Goal: Task Accomplishment & Management: Use online tool/utility

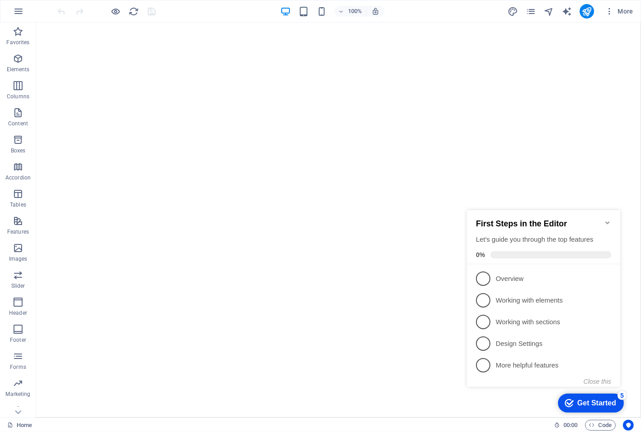
click at [606, 219] on icon "Minimize checklist" at bounding box center [607, 222] width 7 height 7
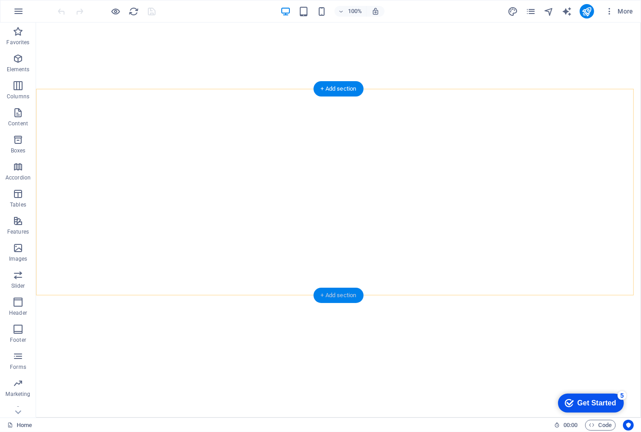
click at [340, 294] on div "+ Add section" at bounding box center [339, 295] width 50 height 15
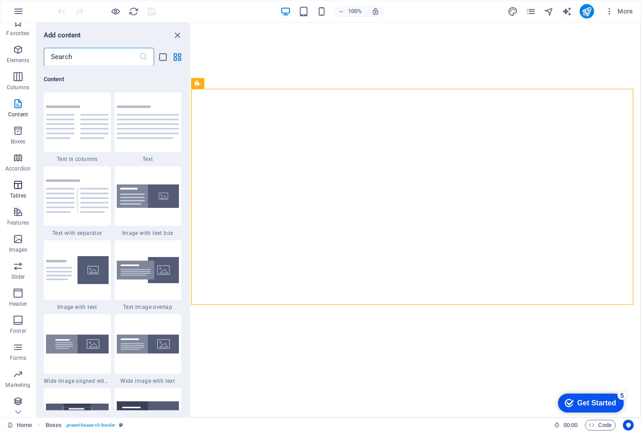
scroll to position [10, 0]
click at [20, 240] on icon "button" at bounding box center [18, 237] width 11 height 11
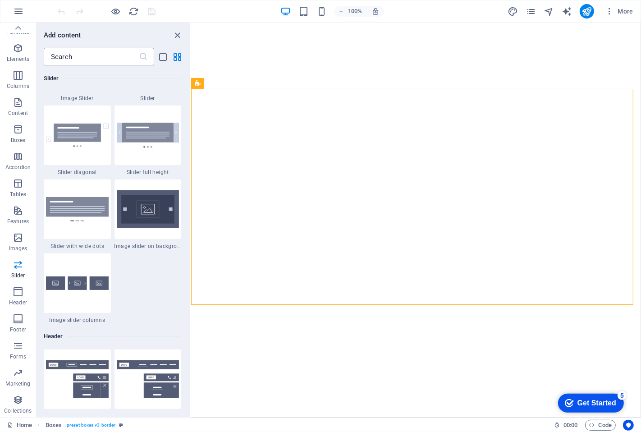
scroll to position [5173, 0]
drag, startPoint x: 83, startPoint y: 53, endPoint x: 41, endPoint y: 53, distance: 41.9
click at [41, 53] on div "​" at bounding box center [114, 57] width 154 height 18
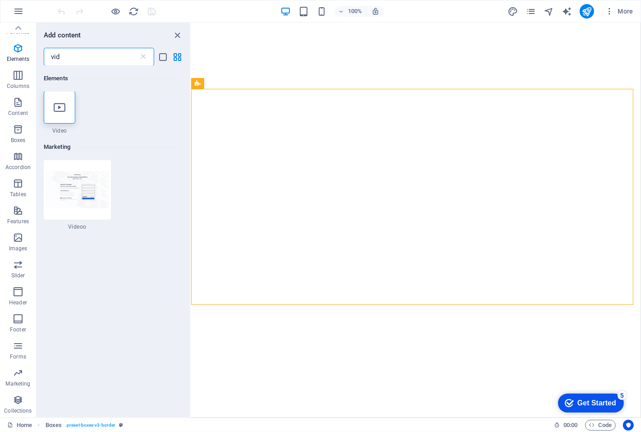
scroll to position [0, 0]
type input "vid"
click at [63, 107] on icon at bounding box center [60, 108] width 12 height 12
select select "%"
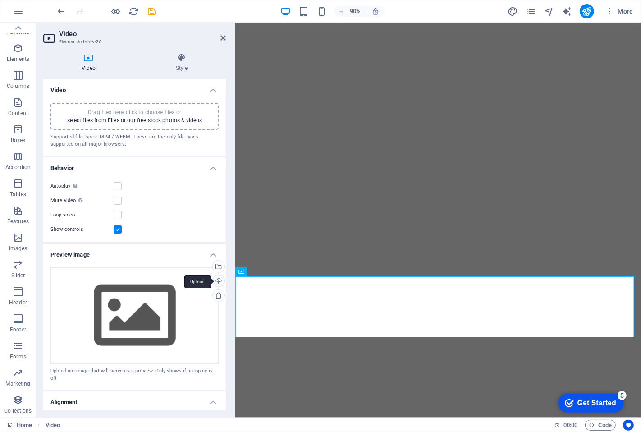
click at [214, 278] on div "Upload" at bounding box center [218, 282] width 14 height 14
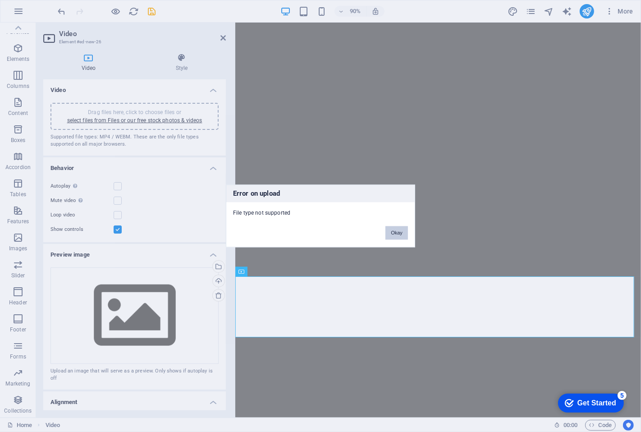
click at [397, 230] on button "Okay" at bounding box center [397, 233] width 23 height 14
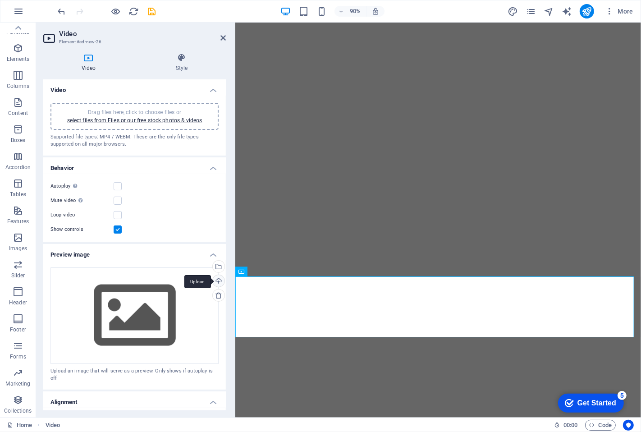
click at [217, 278] on div "Upload" at bounding box center [218, 282] width 14 height 14
click at [140, 120] on link "select files from Files or our free stock photos & videos" at bounding box center [134, 120] width 135 height 6
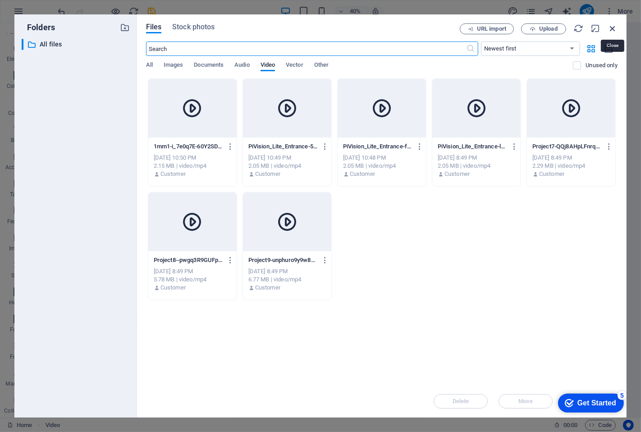
click at [612, 27] on icon "button" at bounding box center [613, 28] width 10 height 10
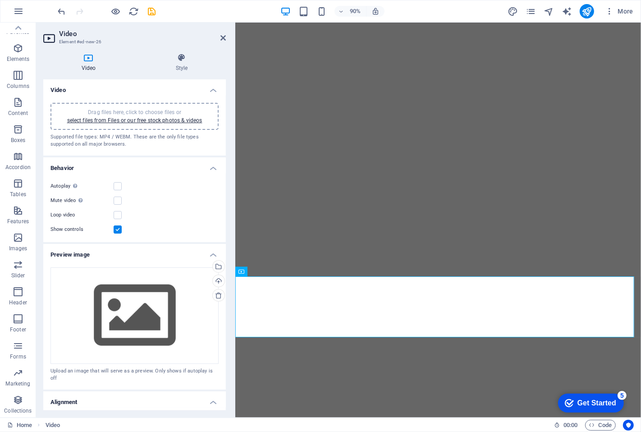
click at [169, 110] on span "Drag files here, click to choose files or select files from Files or our free s…" at bounding box center [134, 116] width 135 height 14
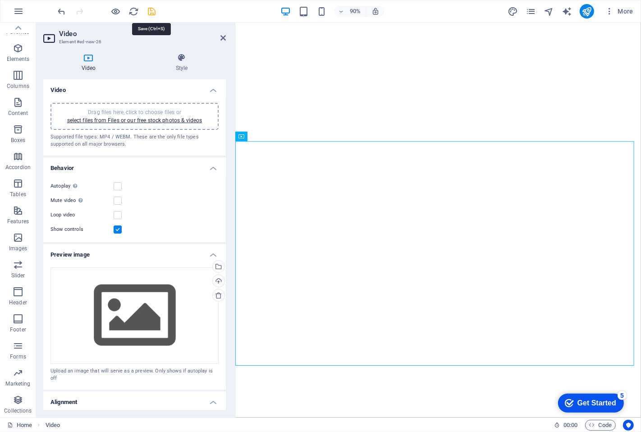
click at [151, 8] on icon "save" at bounding box center [152, 11] width 10 height 10
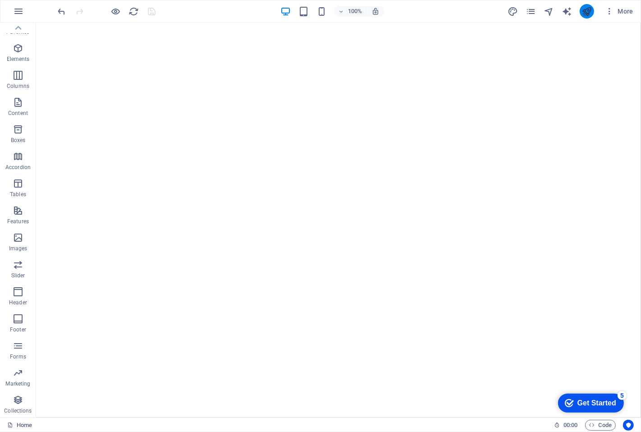
click at [581, 9] on button "publish" at bounding box center [587, 11] width 14 height 14
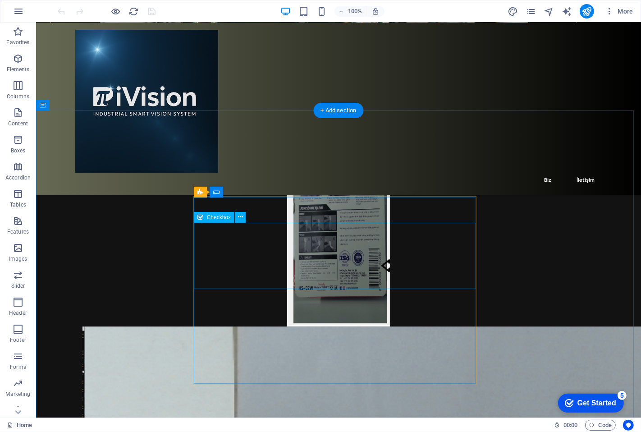
scroll to position [2204, 0]
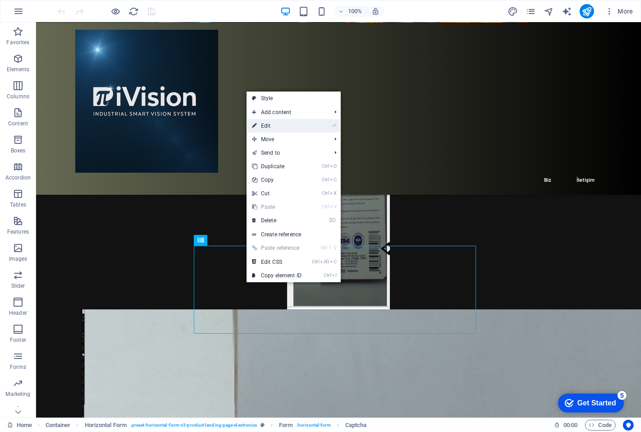
click at [277, 125] on link "⏎ Edit" at bounding box center [277, 126] width 60 height 14
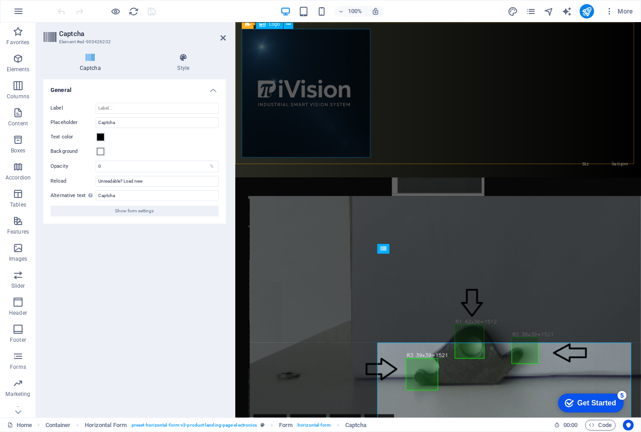
scroll to position [2072, 0]
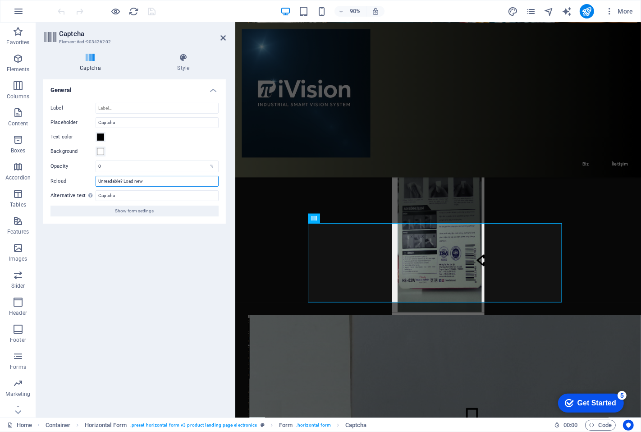
click at [164, 179] on input "Unreadable? Load new" at bounding box center [157, 181] width 123 height 11
click at [127, 194] on input "Captcha" at bounding box center [157, 195] width 123 height 11
click at [134, 165] on input "0" at bounding box center [157, 166] width 122 height 11
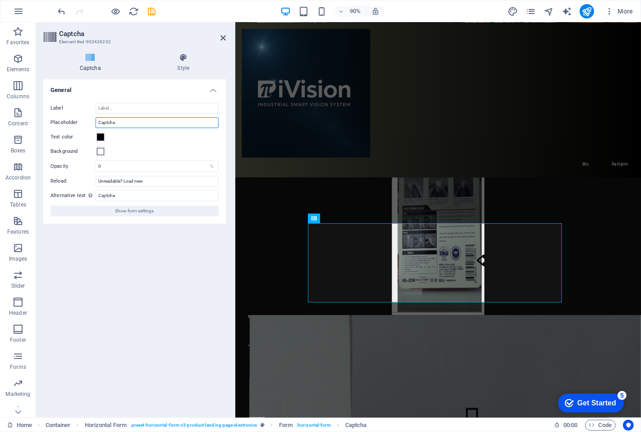
click at [148, 120] on input "Captcha" at bounding box center [157, 122] width 123 height 11
click at [148, 107] on input "Label" at bounding box center [157, 108] width 123 height 11
click at [86, 54] on icon at bounding box center [90, 57] width 94 height 9
click at [89, 52] on div "Captcha Style Turnstile Turnstile by Cloudfare is a third-party integration tha…" at bounding box center [134, 232] width 197 height 372
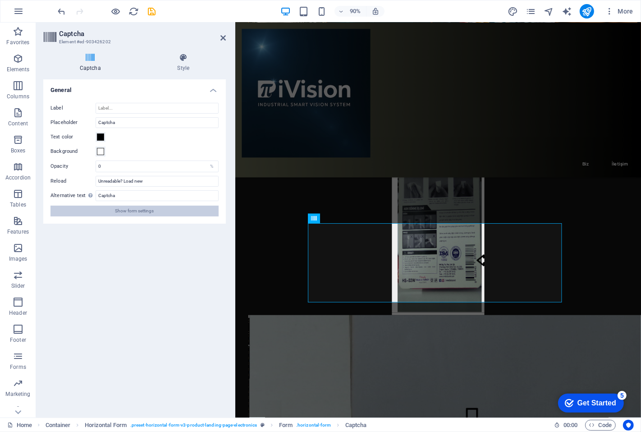
click at [116, 211] on span "Show form settings" at bounding box center [134, 211] width 39 height 11
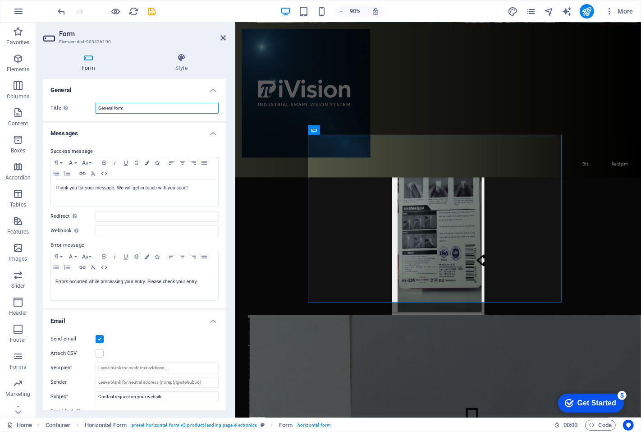
click at [124, 107] on input "General form" at bounding box center [157, 108] width 123 height 11
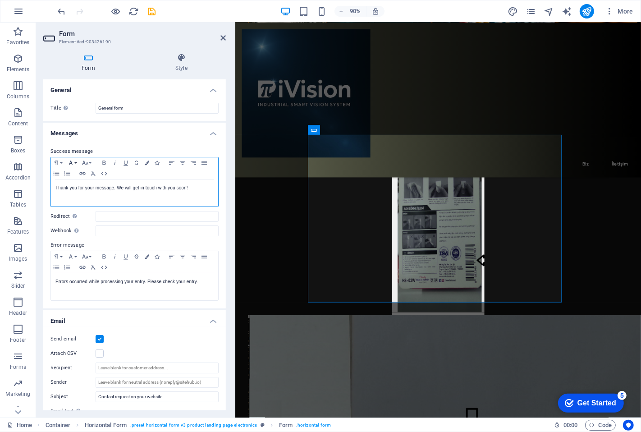
click at [70, 163] on icon "button" at bounding box center [70, 162] width 11 height 7
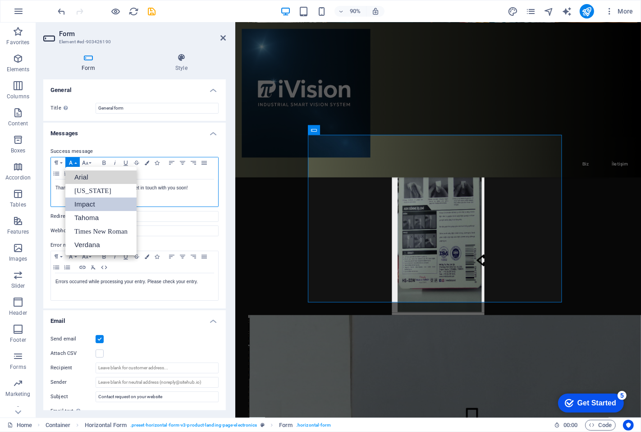
drag, startPoint x: 80, startPoint y: 179, endPoint x: 80, endPoint y: 205, distance: 25.7
click at [80, 205] on ul "Arial Georgia Impact Tahoma Times New Roman Verdana" at bounding box center [100, 211] width 71 height 88
click at [80, 205] on link "Impact" at bounding box center [100, 205] width 71 height 14
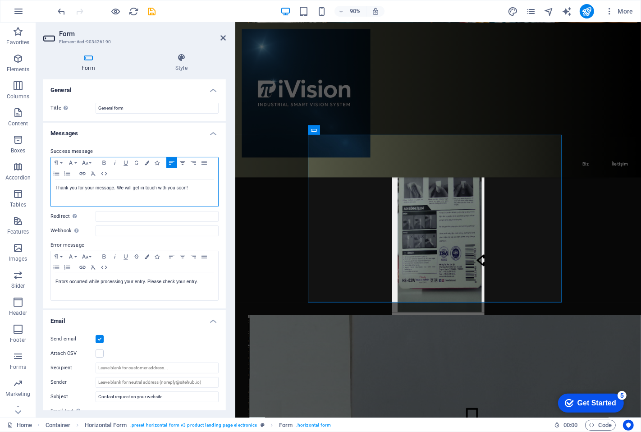
click at [182, 163] on icon "button" at bounding box center [182, 163] width 5 height 4
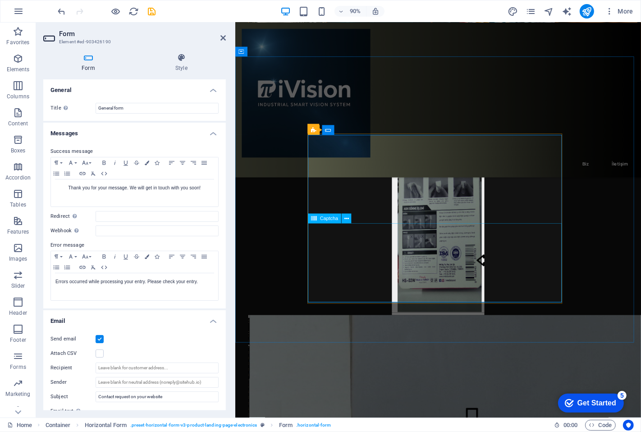
drag, startPoint x: 369, startPoint y: 282, endPoint x: 362, endPoint y: 270, distance: 14.2
click at [328, 217] on span "Captcha" at bounding box center [329, 218] width 18 height 5
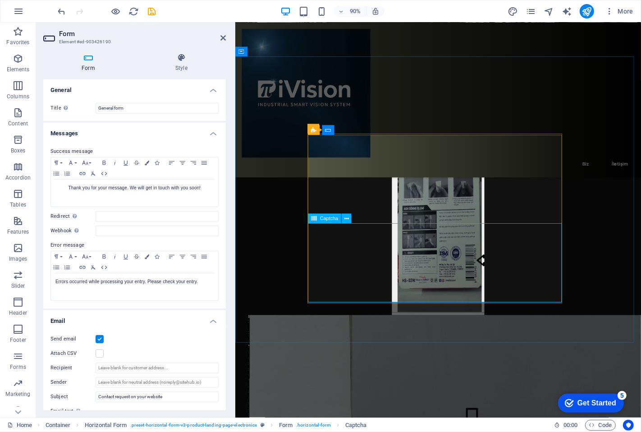
click at [336, 217] on span "Captcha" at bounding box center [329, 218] width 18 height 5
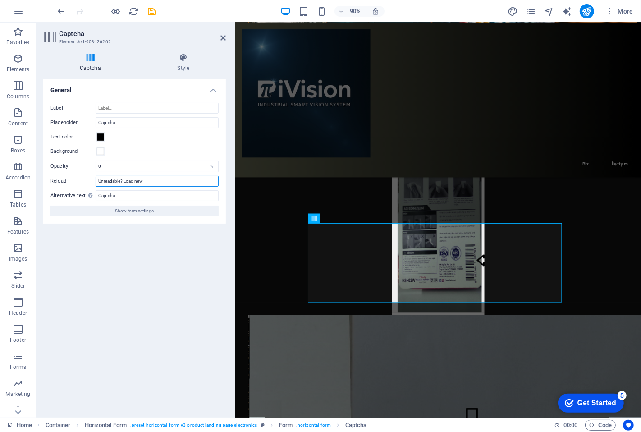
click at [155, 180] on input "Unreadable? Load new" at bounding box center [157, 181] width 123 height 11
drag, startPoint x: 110, startPoint y: 168, endPoint x: 89, endPoint y: 168, distance: 21.2
click at [89, 168] on div "Opacity 0 %" at bounding box center [135, 167] width 168 height 12
drag, startPoint x: 130, startPoint y: 165, endPoint x: 86, endPoint y: 170, distance: 44.5
click at [86, 170] on div "Opacity 15 %" at bounding box center [135, 167] width 168 height 12
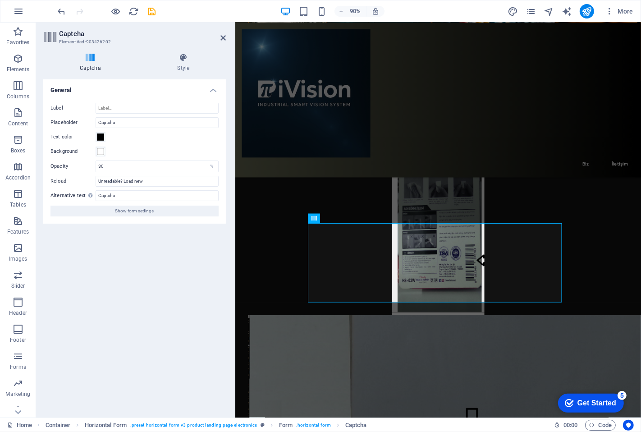
click at [166, 143] on div "Label Placeholder Captcha Text color Background Opacity 30 % Reload Unreadable?…" at bounding box center [134, 160] width 183 height 128
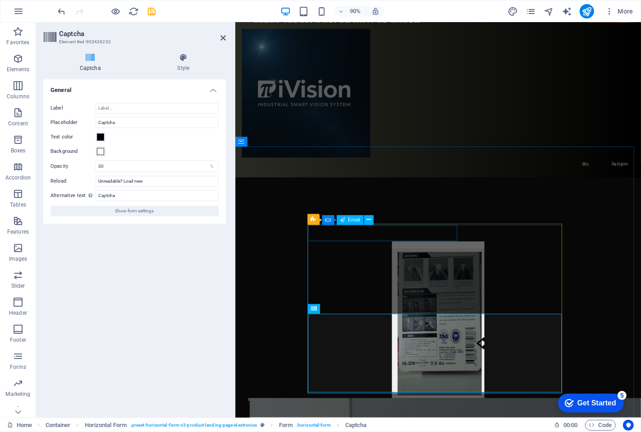
scroll to position [1972, 0]
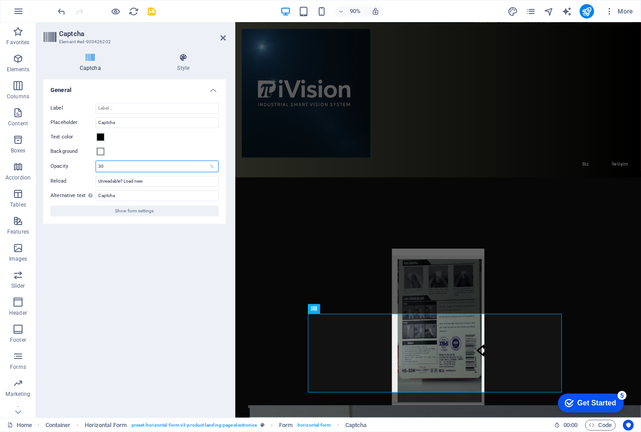
click at [125, 168] on input "30" at bounding box center [157, 166] width 122 height 11
drag, startPoint x: 114, startPoint y: 167, endPoint x: 89, endPoint y: 166, distance: 25.3
click at [89, 166] on div "Opacity 100 %" at bounding box center [135, 167] width 168 height 12
type input "80"
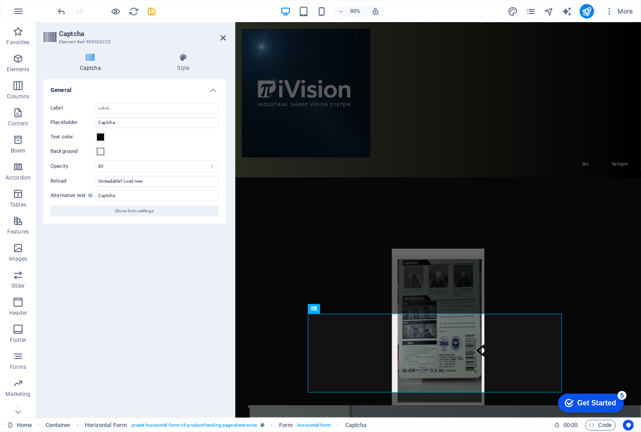
click at [168, 143] on div "Label Placeholder Captcha Text color Background Opacity 80 % Reload Unreadable?…" at bounding box center [134, 160] width 183 height 128
click at [101, 151] on span at bounding box center [100, 151] width 7 height 7
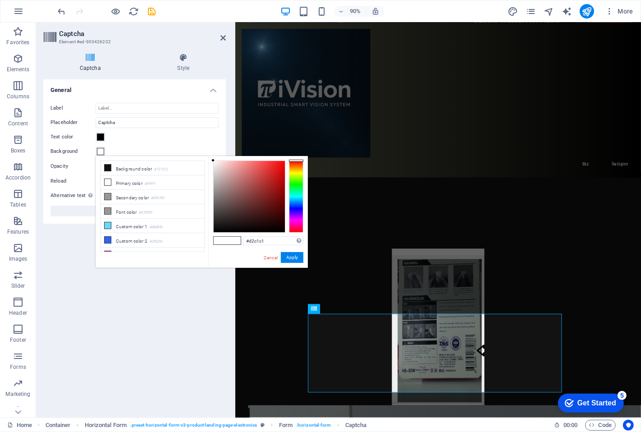
click at [219, 173] on div at bounding box center [249, 196] width 71 height 71
click at [266, 170] on div at bounding box center [249, 196] width 71 height 71
click at [220, 239] on span at bounding box center [221, 241] width 14 height 8
type input "#ffffff"
click at [220, 240] on span at bounding box center [221, 241] width 14 height 8
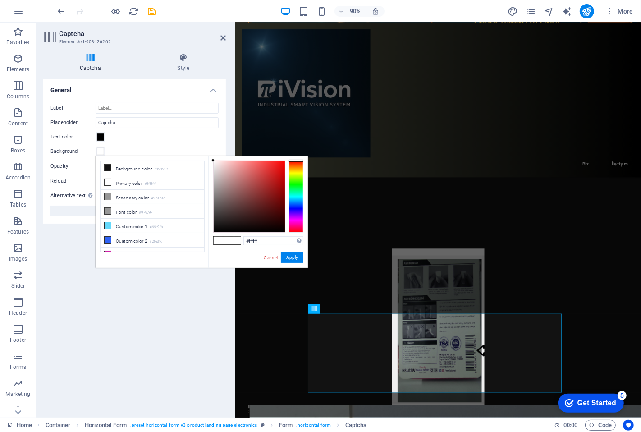
click at [220, 240] on span at bounding box center [221, 241] width 14 height 8
click at [178, 92] on h4 "General" at bounding box center [134, 87] width 183 height 16
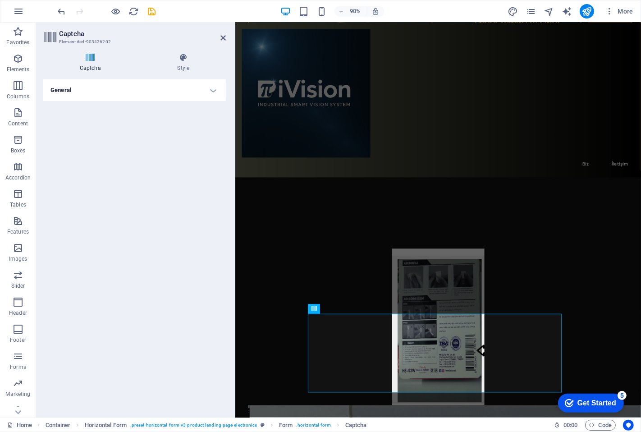
click at [175, 92] on h4 "General" at bounding box center [134, 90] width 183 height 22
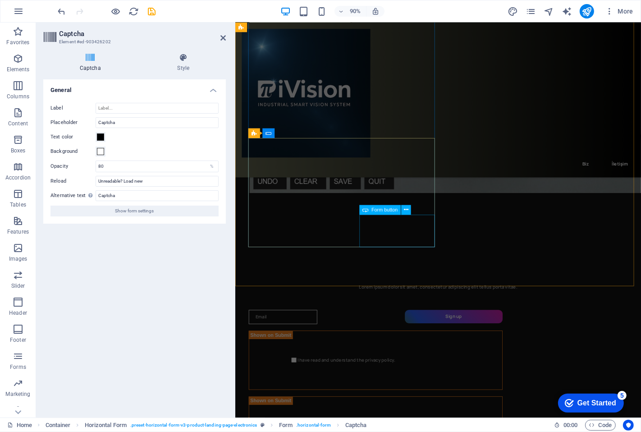
scroll to position [2473, 0]
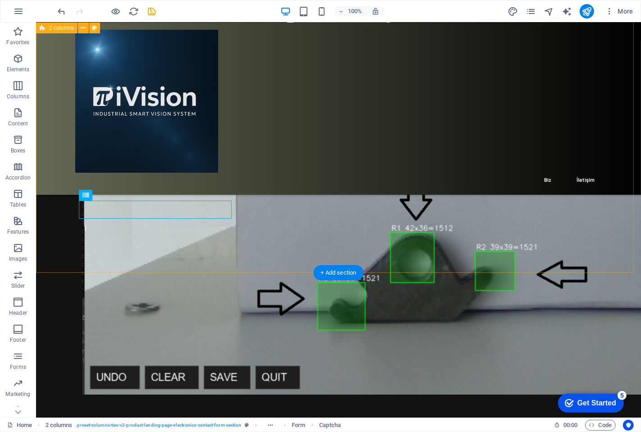
scroll to position [2605, 0]
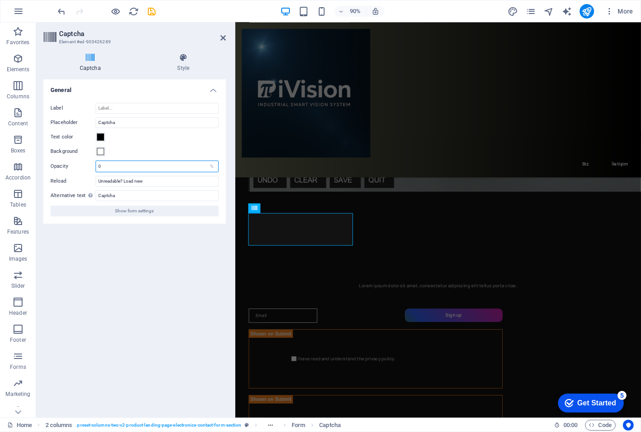
click at [119, 166] on input "0" at bounding box center [157, 166] width 122 height 11
type input "80"
click at [160, 143] on div "Label Placeholder Captcha Text color Background Opacity 80 % Reload Unreadable?…" at bounding box center [134, 160] width 183 height 128
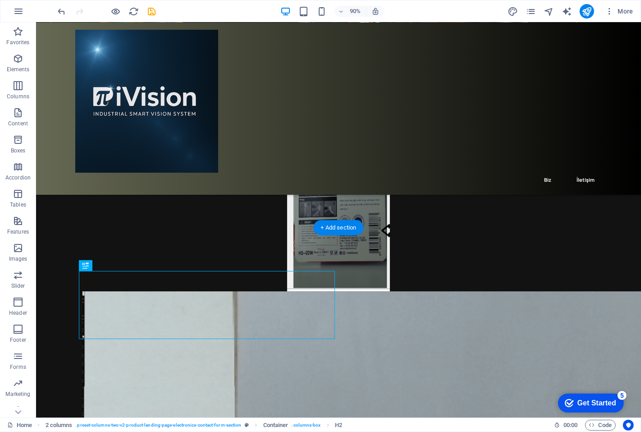
scroll to position [2355, 0]
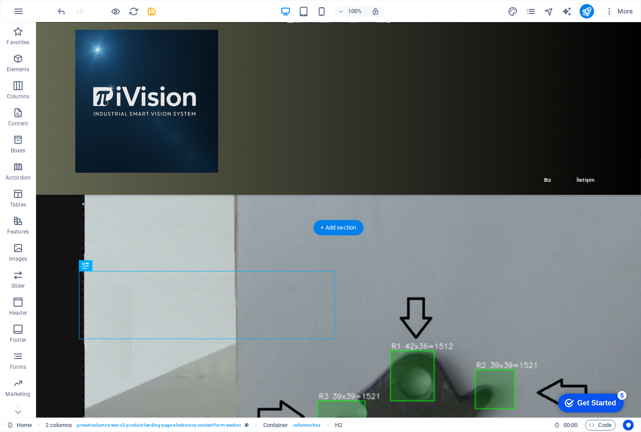
drag, startPoint x: 170, startPoint y: 360, endPoint x: 262, endPoint y: 292, distance: 114.0
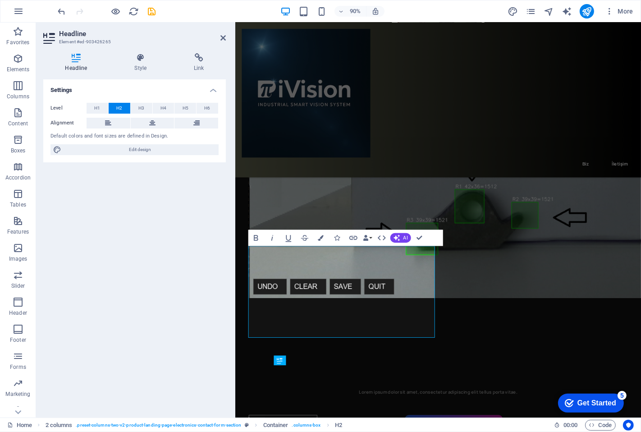
scroll to position [2223, 0]
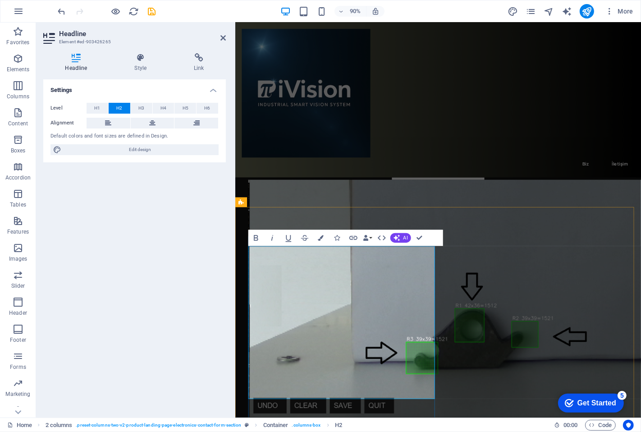
drag, startPoint x: 252, startPoint y: 348, endPoint x: 400, endPoint y: 439, distance: 173.7
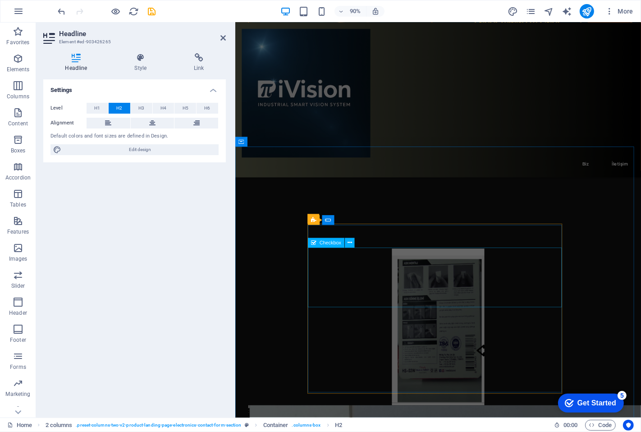
scroll to position [1922, 0]
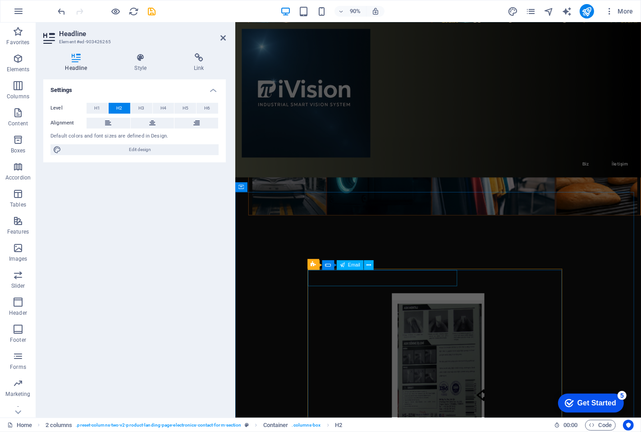
drag, startPoint x: 420, startPoint y: 305, endPoint x: 602, endPoint y: 277, distance: 184.4
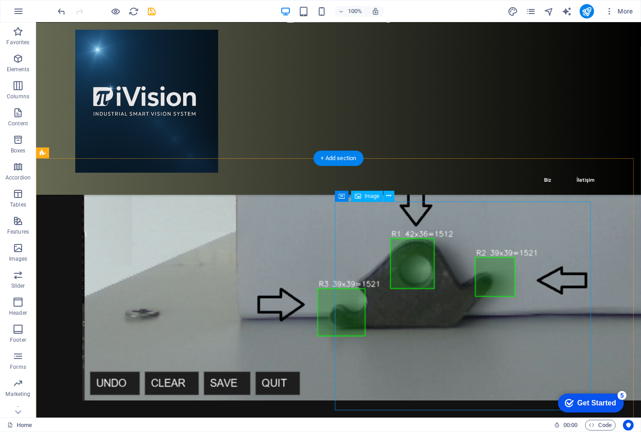
scroll to position [2542, 0]
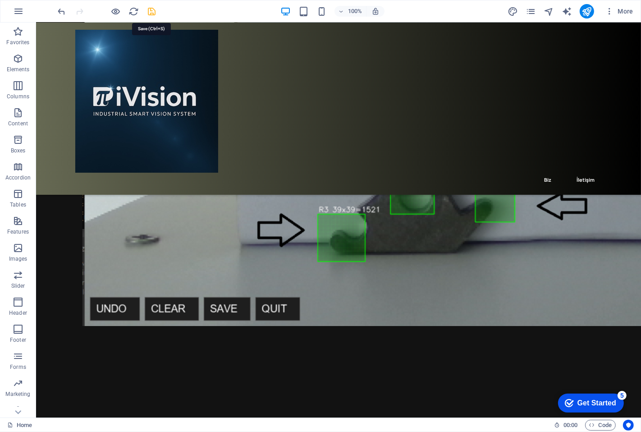
click at [151, 9] on icon "save" at bounding box center [152, 11] width 10 height 10
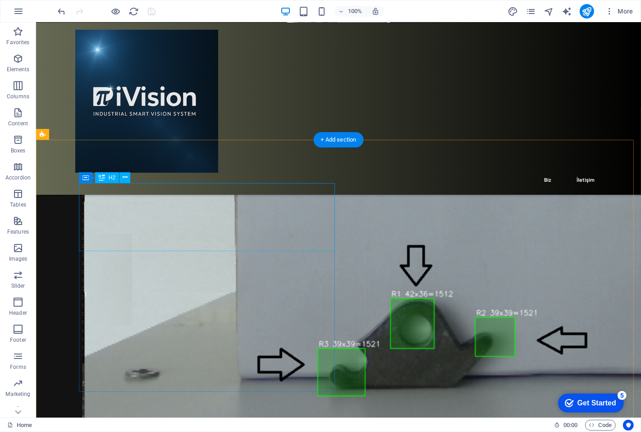
scroll to position [2392, 0]
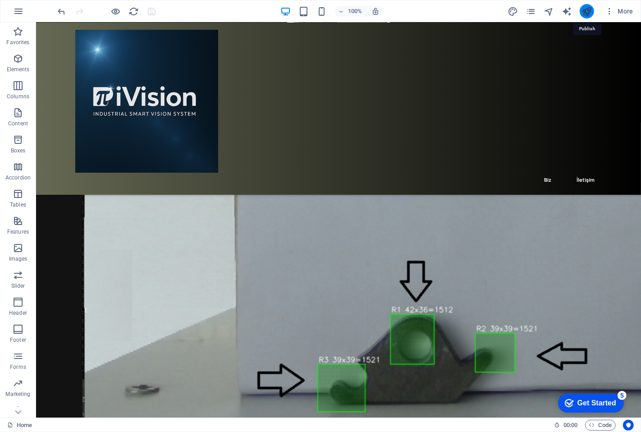
click at [589, 8] on icon "publish" at bounding box center [587, 11] width 10 height 10
